Goal: Information Seeking & Learning: Check status

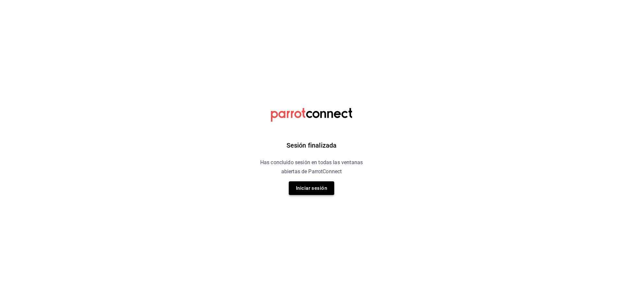
click at [307, 188] on button "Iniciar sesión" at bounding box center [311, 188] width 45 height 14
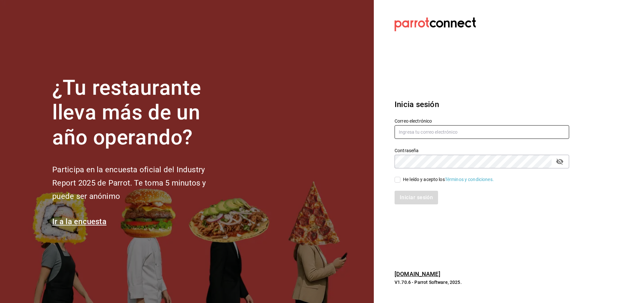
type input "[EMAIL_ADDRESS][DOMAIN_NAME]"
click at [436, 204] on div "Iniciar sesión" at bounding box center [481, 198] width 174 height 14
click at [395, 182] on input "He leído y acepto los Términos y condiciones." at bounding box center [397, 180] width 6 height 6
checkbox input "true"
click at [405, 197] on button "Iniciar sesión" at bounding box center [416, 198] width 44 height 14
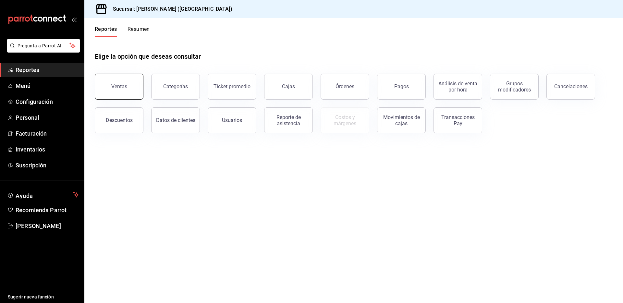
click at [125, 88] on div "Ventas" at bounding box center [119, 86] width 16 height 6
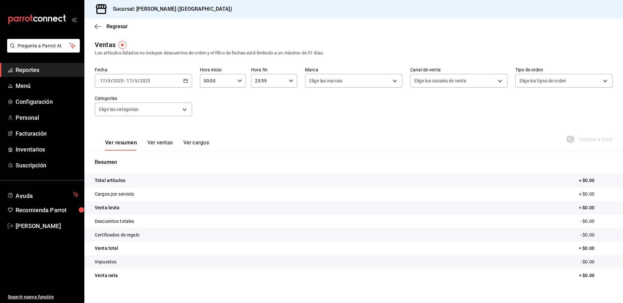
click at [183, 81] on icon "button" at bounding box center [185, 80] width 5 height 5
click at [127, 161] on span "Rango de fechas" at bounding box center [125, 158] width 50 height 7
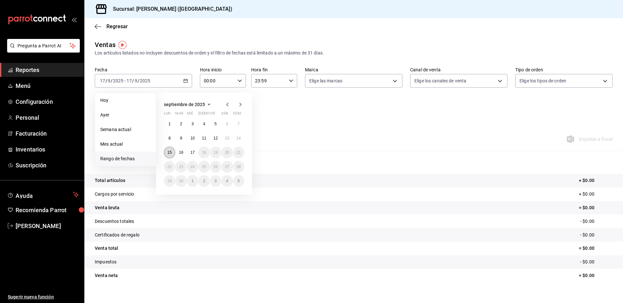
click at [172, 151] on abbr "15" at bounding box center [169, 152] width 4 height 5
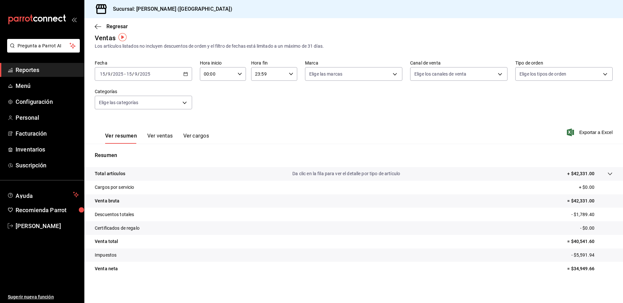
scroll to position [8, 0]
click at [583, 195] on tr "Venta bruta = $42,331.00" at bounding box center [353, 200] width 538 height 14
click at [582, 197] on p "= $42,331.00" at bounding box center [589, 200] width 45 height 7
copy p "42,331.00"
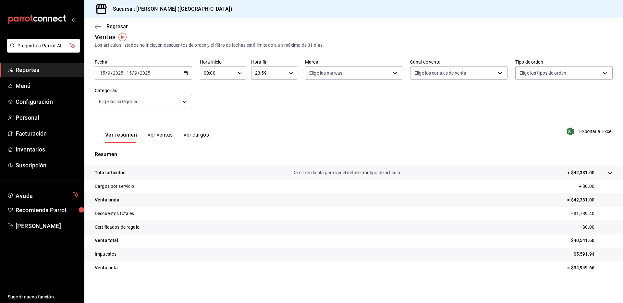
click at [581, 215] on p "- $1,789.40" at bounding box center [591, 213] width 41 height 7
copy p "1,789.40"
click at [571, 254] on p "- $5,591.94" at bounding box center [591, 254] width 41 height 7
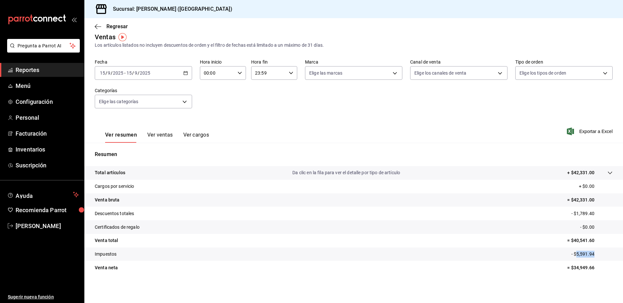
copy p "5,591.94"
click at [99, 28] on icon "button" at bounding box center [98, 27] width 6 height 6
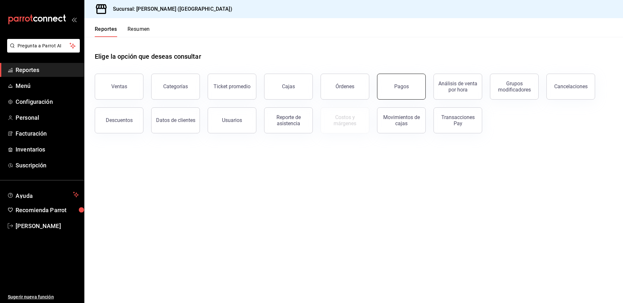
click at [404, 87] on div "Pagos" at bounding box center [401, 86] width 15 height 6
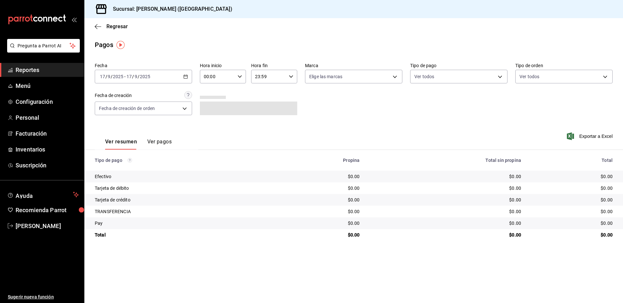
click at [185, 79] on div "[DATE] [DATE] - [DATE] [DATE]" at bounding box center [143, 77] width 97 height 14
click at [121, 169] on span "Rango de fechas" at bounding box center [125, 169] width 50 height 7
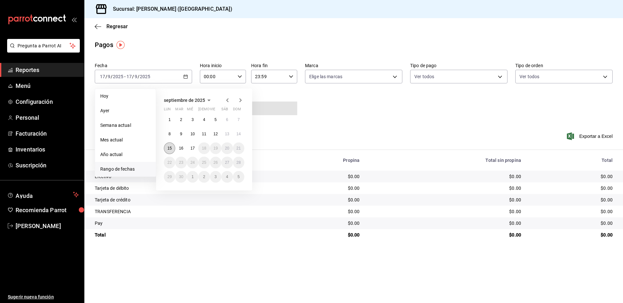
click at [172, 146] on abbr "15" at bounding box center [169, 148] width 4 height 5
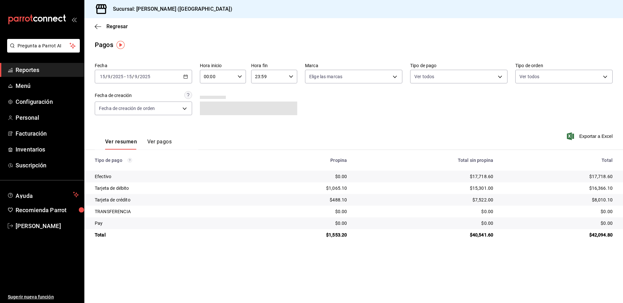
click at [597, 176] on div "$17,718.60" at bounding box center [557, 176] width 109 height 6
copy div "17,718.60"
click at [604, 190] on div "$16,366.10" at bounding box center [557, 188] width 109 height 6
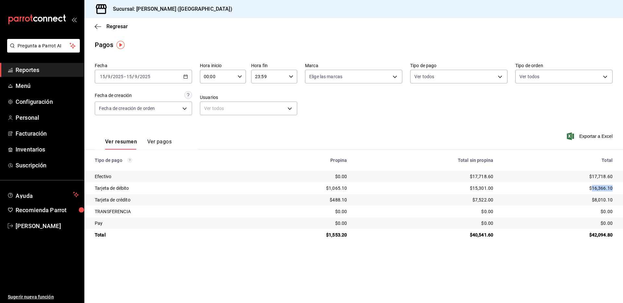
copy div "16,366.10"
click at [596, 199] on div "$8,010.10" at bounding box center [557, 200] width 109 height 6
copy div "8,010.10"
click at [341, 233] on div "$1,553.20" at bounding box center [302, 235] width 89 height 6
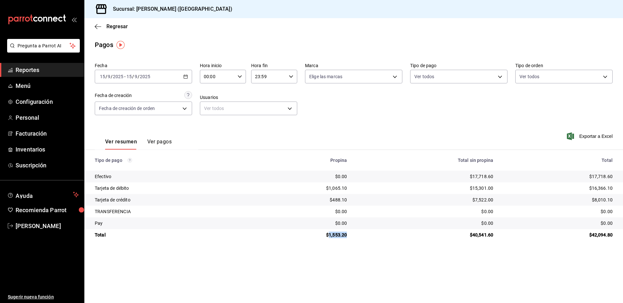
click at [341, 233] on div "$1,553.20" at bounding box center [302, 235] width 89 height 6
copy div "1,553.20"
click at [485, 235] on div "$40,541.60" at bounding box center [425, 235] width 136 height 6
copy div "40,541.60"
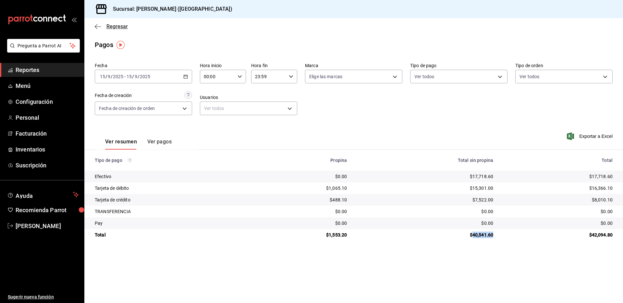
click at [98, 25] on icon "button" at bounding box center [98, 27] width 6 height 6
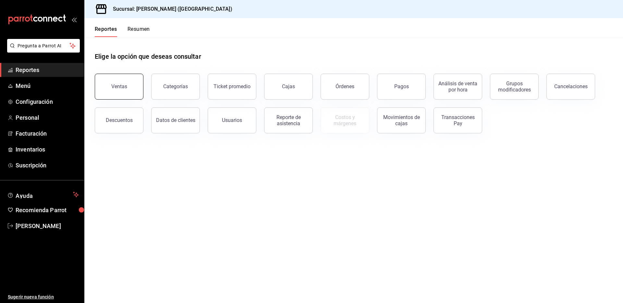
click at [124, 92] on button "Ventas" at bounding box center [119, 87] width 49 height 26
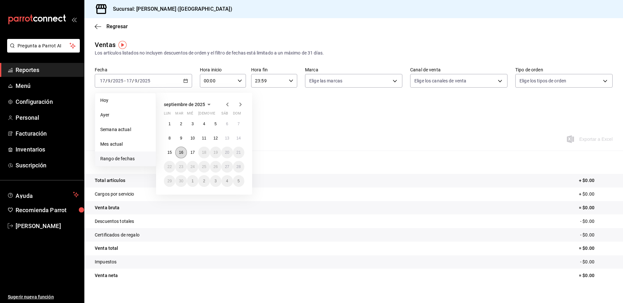
click at [181, 154] on abbr "16" at bounding box center [181, 152] width 4 height 5
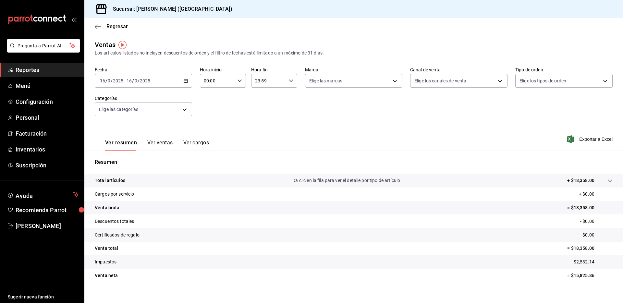
click at [576, 205] on p "= $18,358.00" at bounding box center [589, 207] width 45 height 7
copy p "18,358.00"
click at [580, 222] on p "- $0.00" at bounding box center [596, 221] width 32 height 7
click at [534, 234] on tr "Certificados de regalo - $0.00" at bounding box center [353, 235] width 538 height 14
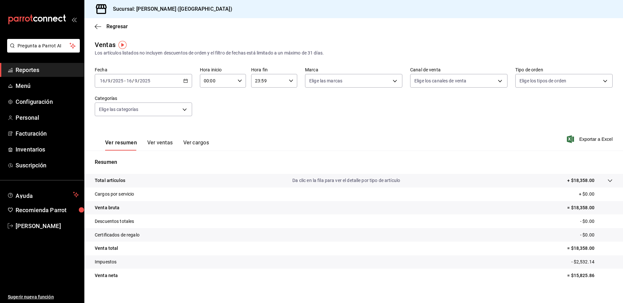
click at [536, 234] on tr "Certificados de regalo - $0.00" at bounding box center [353, 235] width 538 height 14
click at [544, 218] on tr "Descuentos totales - $0.00" at bounding box center [353, 221] width 538 height 14
click at [551, 238] on tr "Certificados de regalo - $0.00" at bounding box center [353, 235] width 538 height 14
click at [579, 263] on p "- $2,532.14" at bounding box center [591, 261] width 41 height 7
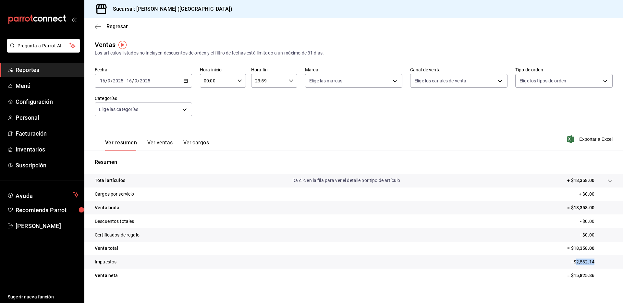
copy p "2,532.14"
click at [99, 25] on icon "button" at bounding box center [98, 27] width 6 height 6
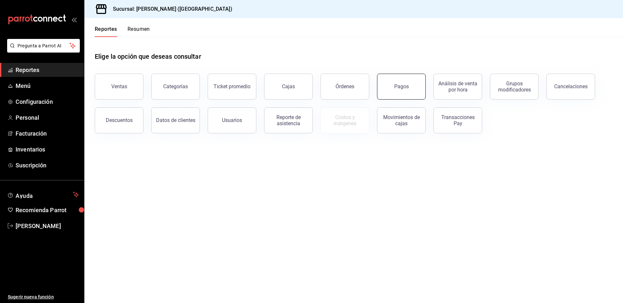
click at [401, 92] on button "Pagos" at bounding box center [401, 87] width 49 height 26
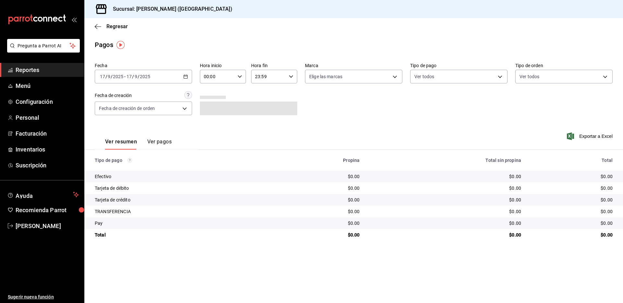
click at [186, 76] on icon "button" at bounding box center [185, 76] width 5 height 5
click at [134, 166] on span "Rango de fechas" at bounding box center [125, 169] width 50 height 7
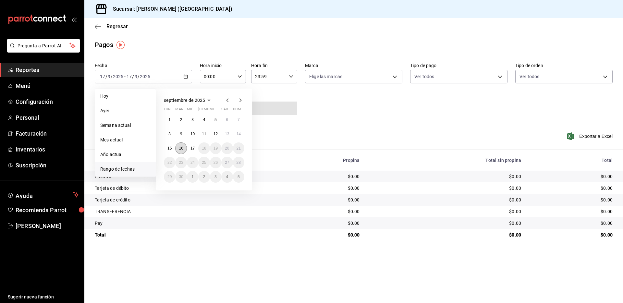
click at [183, 149] on abbr "16" at bounding box center [181, 148] width 4 height 5
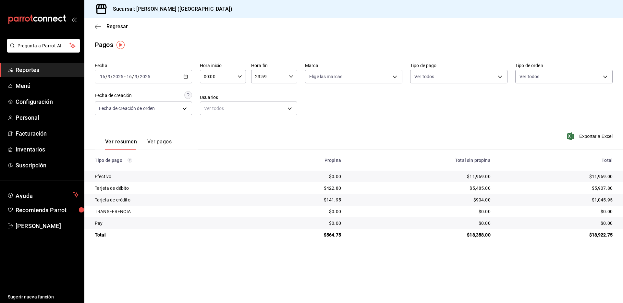
click at [597, 176] on div "$11,969.00" at bounding box center [557, 176] width 112 height 6
click at [600, 186] on div "$5,907.80" at bounding box center [557, 188] width 112 height 6
click at [602, 201] on div "$1,045.95" at bounding box center [557, 200] width 112 height 6
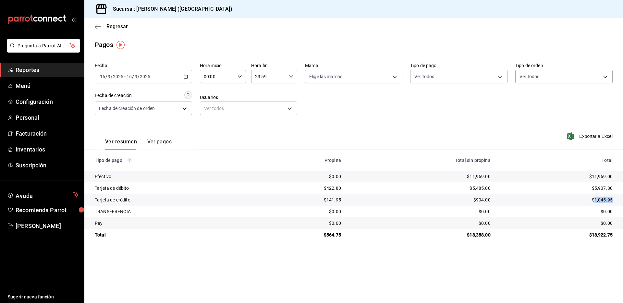
click at [602, 201] on div "$1,045.95" at bounding box center [557, 200] width 112 height 6
click at [331, 235] on div "$564.75" at bounding box center [300, 235] width 79 height 6
click at [481, 234] on div "$18,358.00" at bounding box center [420, 235] width 139 height 6
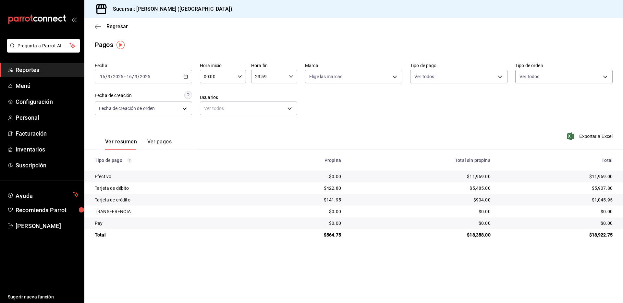
click at [260, 236] on td "$564.75" at bounding box center [301, 235] width 90 height 12
click at [97, 27] on icon "button" at bounding box center [98, 27] width 6 height 6
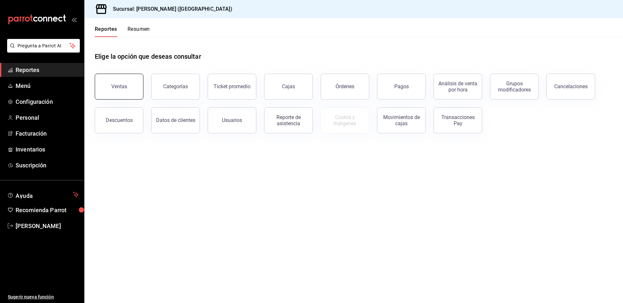
click at [120, 92] on button "Ventas" at bounding box center [119, 87] width 49 height 26
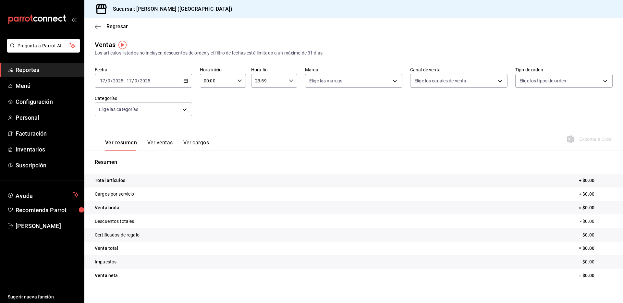
click at [184, 81] on icon "button" at bounding box center [185, 80] width 5 height 5
click at [130, 162] on span "Rango de fechas" at bounding box center [125, 158] width 50 height 7
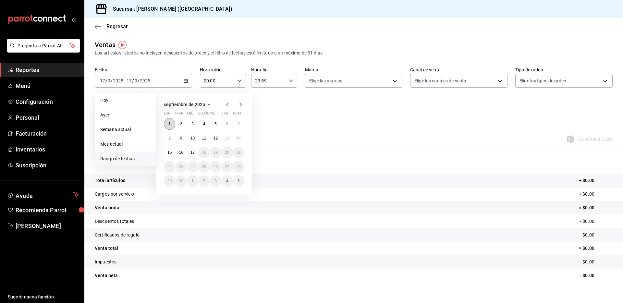
click at [171, 121] on button "1" at bounding box center [169, 124] width 11 height 12
click at [184, 154] on button "16" at bounding box center [180, 153] width 11 height 12
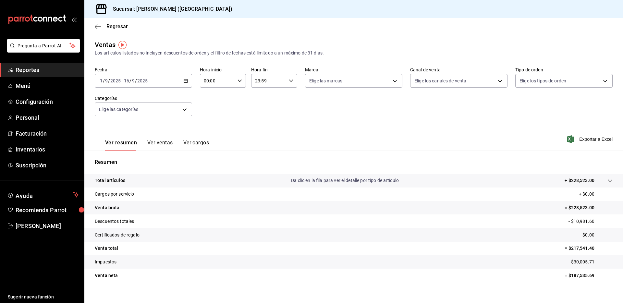
click at [574, 211] on p "= $228,523.00" at bounding box center [588, 207] width 48 height 7
click at [574, 208] on p "= $228,523.00" at bounding box center [588, 207] width 48 height 7
click at [185, 78] on icon "button" at bounding box center [185, 80] width 5 height 5
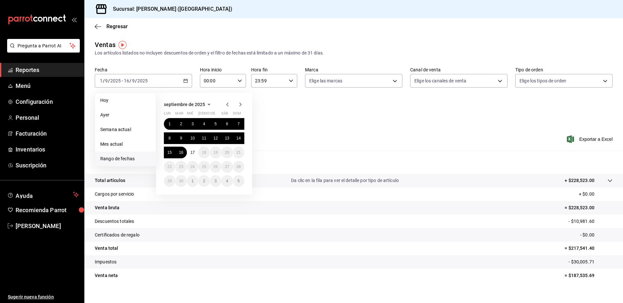
click at [118, 159] on span "Rango de fechas" at bounding box center [125, 158] width 50 height 7
click at [126, 159] on span "Rango de fechas" at bounding box center [125, 158] width 50 height 7
click at [240, 138] on abbr "14" at bounding box center [238, 138] width 4 height 5
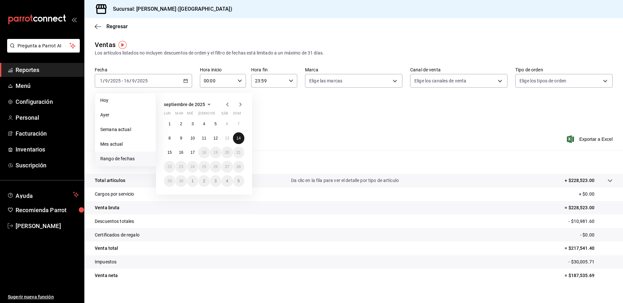
click at [240, 138] on abbr "14" at bounding box center [238, 138] width 4 height 5
click at [240, 138] on div "Ver resumen Ver ventas Ver cargos Exportar a Excel" at bounding box center [353, 137] width 538 height 27
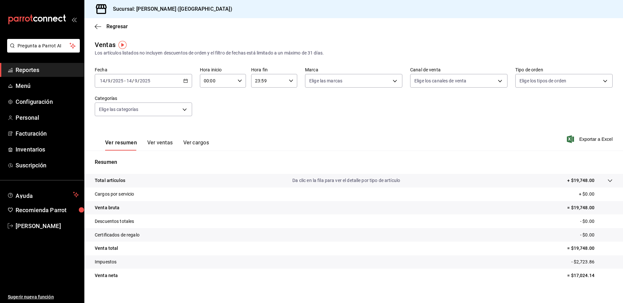
click at [574, 206] on p "= $19,748.00" at bounding box center [589, 207] width 45 height 7
click at [186, 84] on div "[DATE] [DATE] - [DATE] [DATE]" at bounding box center [143, 81] width 97 height 14
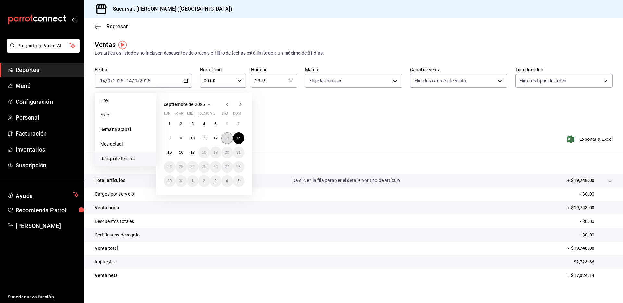
click at [227, 139] on abbr "13" at bounding box center [227, 138] width 4 height 5
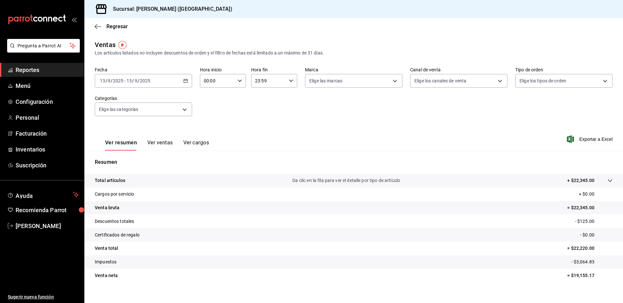
click at [570, 207] on p "= $22,345.00" at bounding box center [589, 207] width 45 height 7
click at [184, 78] on div "[DATE] [DATE] - [DATE] [DATE]" at bounding box center [143, 81] width 97 height 14
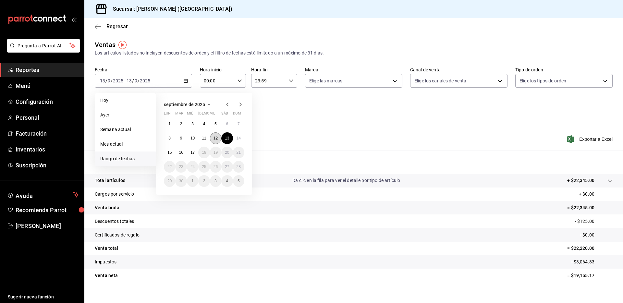
click at [213, 140] on abbr "12" at bounding box center [215, 138] width 4 height 5
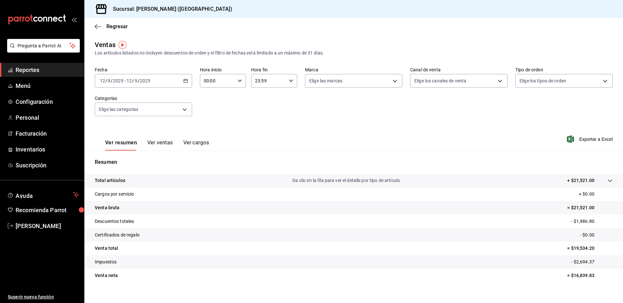
click at [572, 206] on p "= $21,521.00" at bounding box center [589, 207] width 45 height 7
click at [479, 213] on tr "Venta bruta = $21,521.00" at bounding box center [353, 208] width 538 height 14
click at [575, 205] on p "= $21,521.00" at bounding box center [589, 207] width 45 height 7
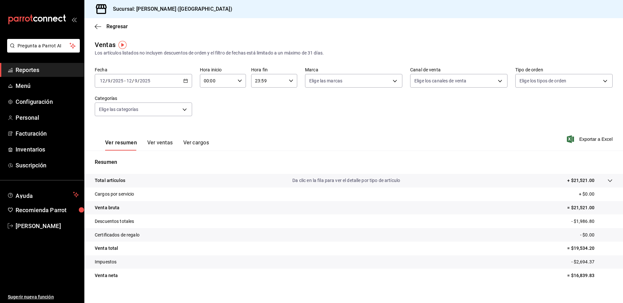
click at [464, 224] on tr "Descuentos totales - $1,986.80" at bounding box center [353, 221] width 538 height 14
click at [577, 221] on p "- $1,986.80" at bounding box center [591, 221] width 41 height 7
click at [98, 25] on icon "button" at bounding box center [98, 27] width 6 height 6
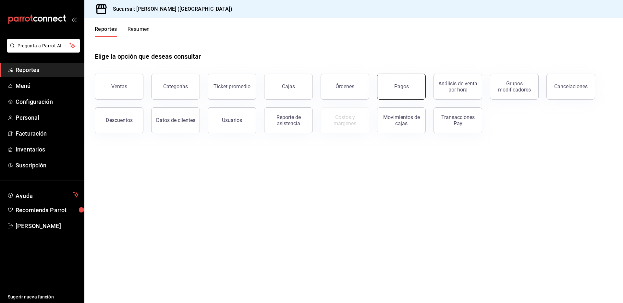
click at [395, 85] on div "Pagos" at bounding box center [401, 86] width 15 height 6
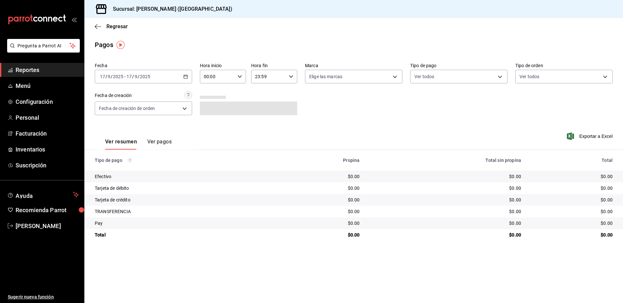
click at [186, 74] on div "[DATE] [DATE] - [DATE] [DATE]" at bounding box center [143, 77] width 97 height 14
click at [125, 174] on li "Rango de fechas" at bounding box center [125, 169] width 61 height 15
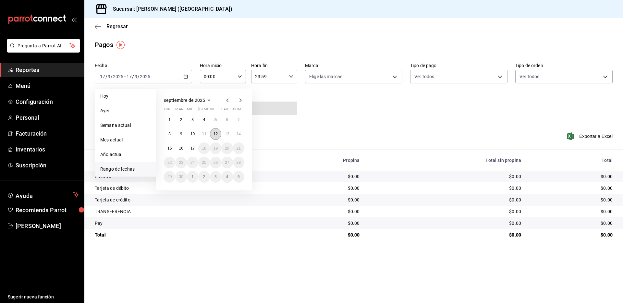
click at [216, 133] on abbr "12" at bounding box center [215, 134] width 4 height 5
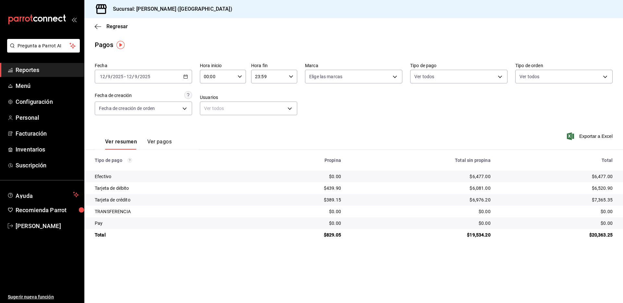
click at [605, 189] on div "$6,520.90" at bounding box center [557, 188] width 112 height 6
click at [599, 198] on div "$7,365.35" at bounding box center [557, 200] width 112 height 6
click at [326, 248] on main "Regresar Pagos Fecha [DATE] [DATE] - [DATE] [DATE] Hora inicio 00:00 Hora inici…" at bounding box center [353, 160] width 538 height 285
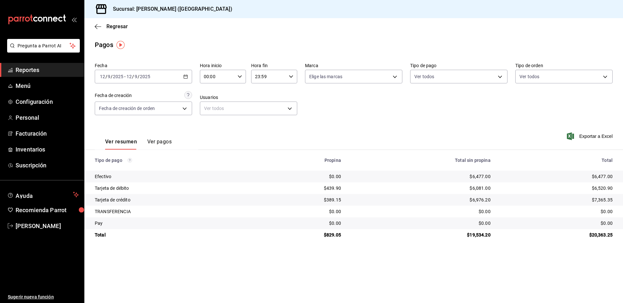
click at [184, 78] on \(Stroke\) "button" at bounding box center [186, 77] width 4 height 4
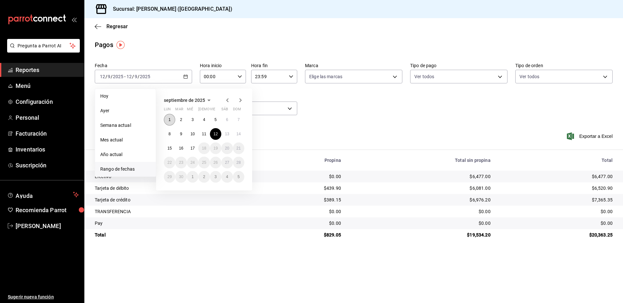
click at [168, 119] on button "1" at bounding box center [169, 120] width 11 height 12
click at [180, 147] on abbr "16" at bounding box center [181, 148] width 4 height 5
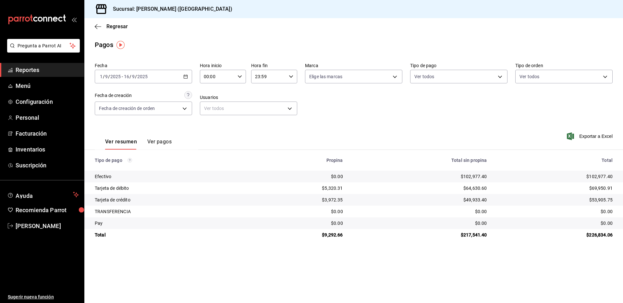
click at [94, 30] on div "Regresar" at bounding box center [353, 26] width 538 height 17
click at [96, 28] on icon "button" at bounding box center [98, 27] width 6 height 6
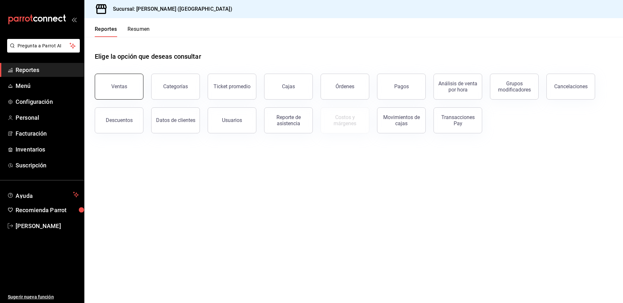
click at [130, 81] on button "Ventas" at bounding box center [119, 87] width 49 height 26
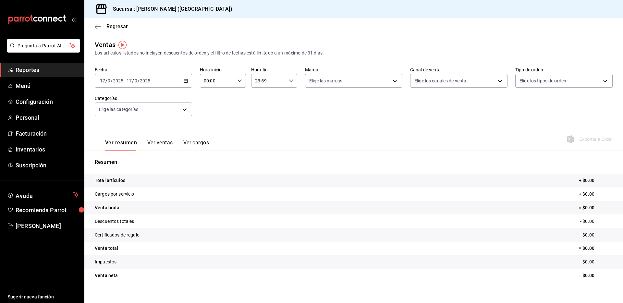
click at [184, 79] on icon "button" at bounding box center [185, 80] width 5 height 5
click at [119, 157] on span "Rango de fechas" at bounding box center [125, 158] width 50 height 7
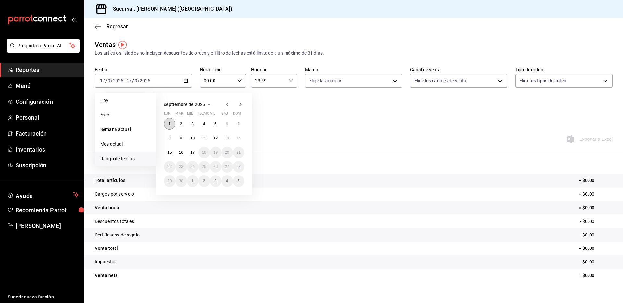
click at [169, 123] on abbr "1" at bounding box center [169, 124] width 2 height 5
click at [181, 152] on abbr "16" at bounding box center [181, 152] width 4 height 5
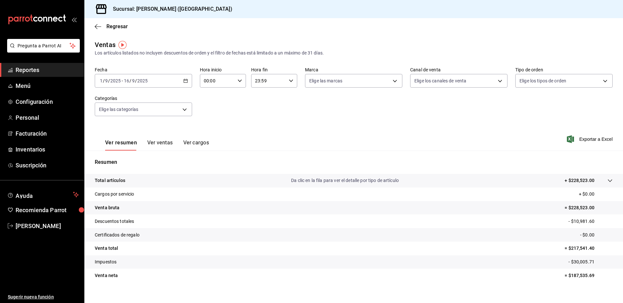
click at [568, 208] on p "= $228,523.00" at bounding box center [588, 207] width 48 height 7
